Goal: Communication & Community: Ask a question

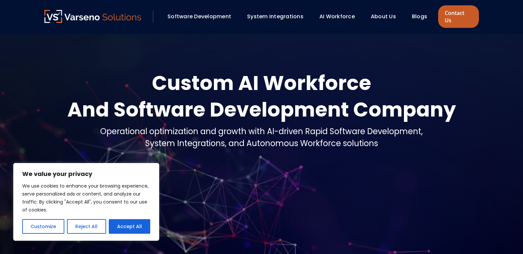
click at [460, 12] on link "Contact Us" at bounding box center [458, 16] width 40 height 23
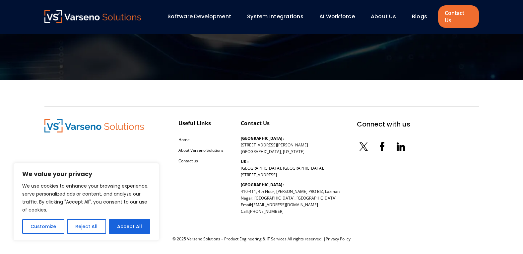
scroll to position [604, 0]
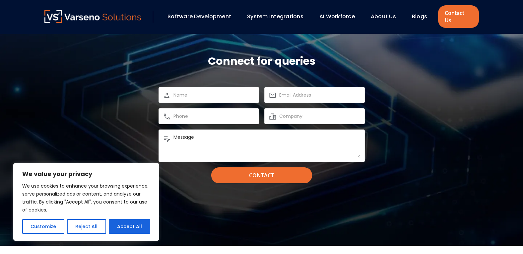
click at [218, 112] on input "text" at bounding box center [213, 116] width 81 height 8
type input "8149805065"
type input "[PERSON_NAME]"
type input "[EMAIL_ADDRESS][DOMAIN_NAME]"
type input "Professional Business Page"
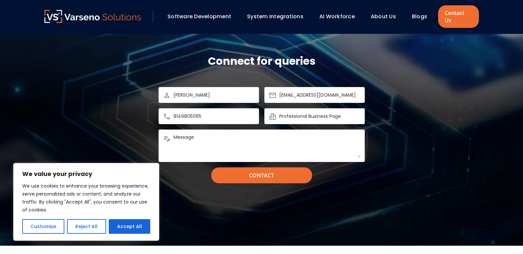
drag, startPoint x: 218, startPoint y: 138, endPoint x: 222, endPoint y: 135, distance: 4.7
click at [220, 137] on textarea "Message" at bounding box center [266, 146] width 187 height 24
paste textarea "Wikipedia is considered to be the World’s most significant tool for reference m…"
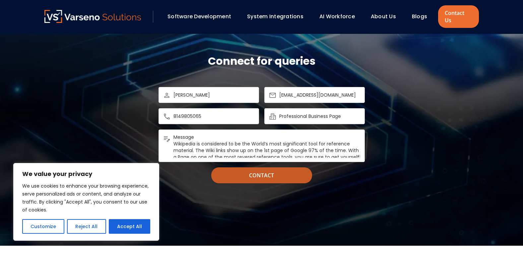
scroll to position [89, 0]
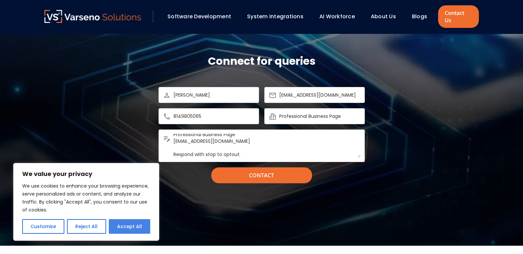
type textarea "Message Wikipedia is considered to be the World’s most significant tool for ref…"
click at [132, 220] on button "Accept All" at bounding box center [129, 226] width 41 height 15
checkbox input "true"
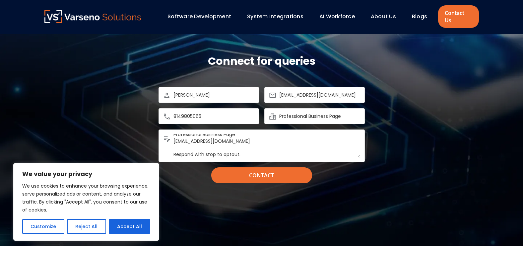
checkbox input "true"
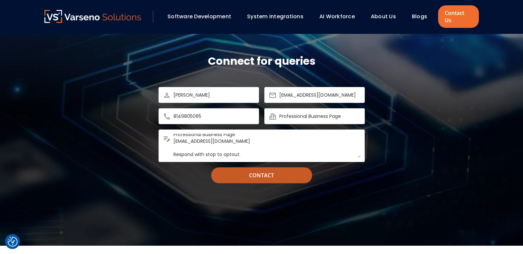
click at [247, 173] on input "Contact" at bounding box center [261, 175] width 101 height 16
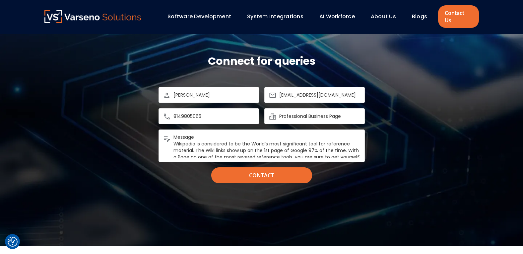
scroll to position [0, 0]
